Goal: Check status

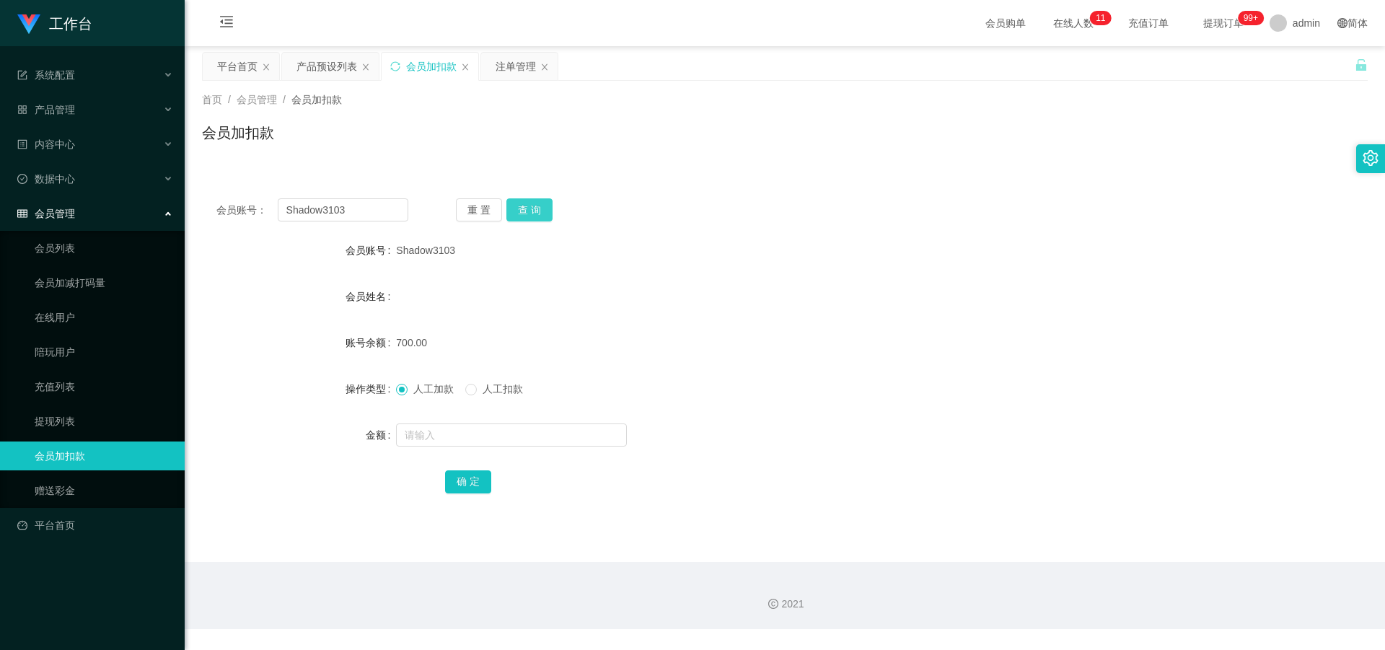
click at [530, 207] on button "查 询" at bounding box center [529, 209] width 46 height 23
click at [480, 438] on input "text" at bounding box center [511, 434] width 231 height 23
type input "2000"
click at [468, 476] on button "确 定" at bounding box center [468, 481] width 46 height 23
click at [312, 67] on div "产品预设列表" at bounding box center [326, 66] width 61 height 27
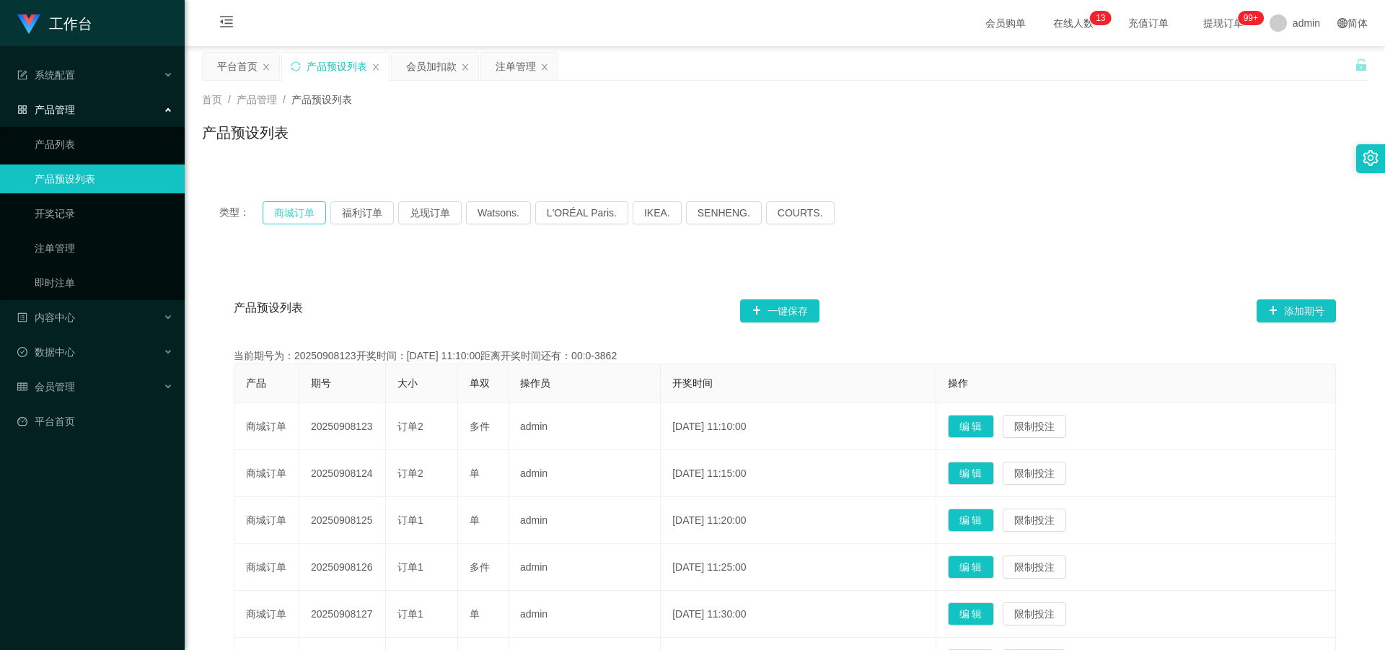
click at [292, 208] on button "商城订单" at bounding box center [293, 212] width 63 height 23
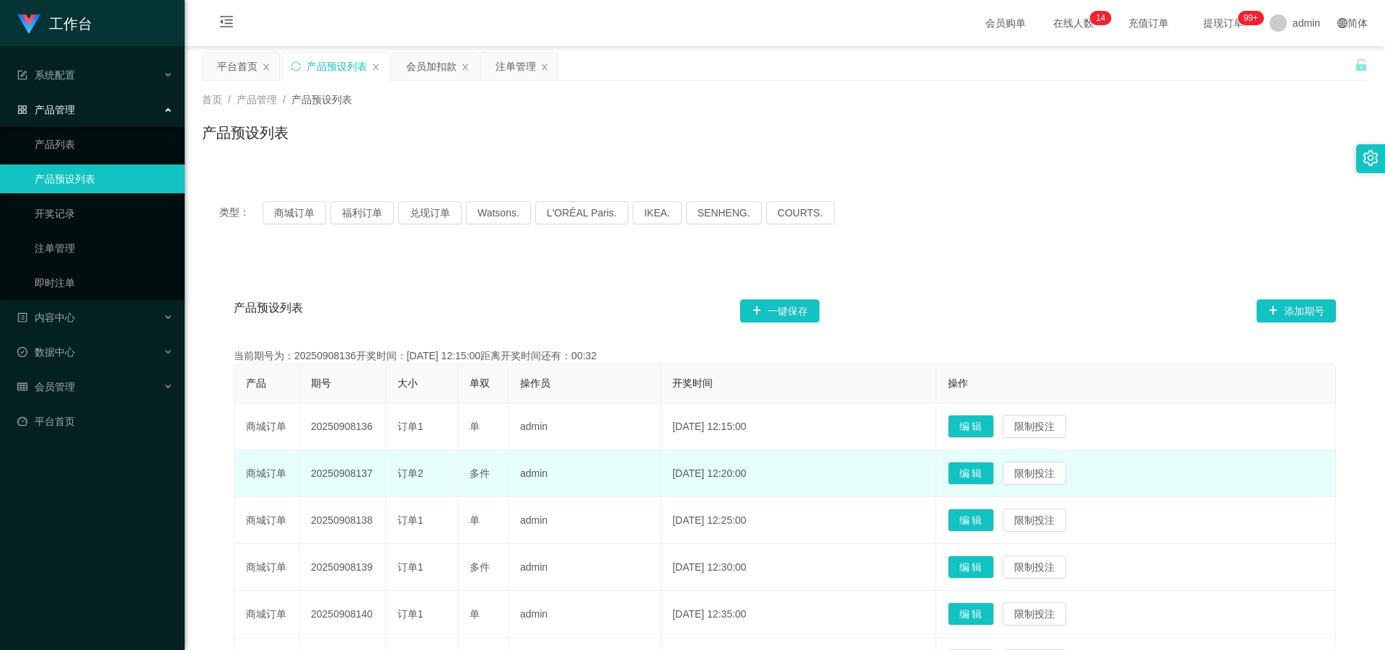
drag, startPoint x: 309, startPoint y: 472, endPoint x: 380, endPoint y: 482, distance: 71.5
click at [380, 482] on td "20250908137" at bounding box center [342, 473] width 87 height 47
copy td "20250908137"
